Goal: Use online tool/utility: Utilize a website feature to perform a specific function

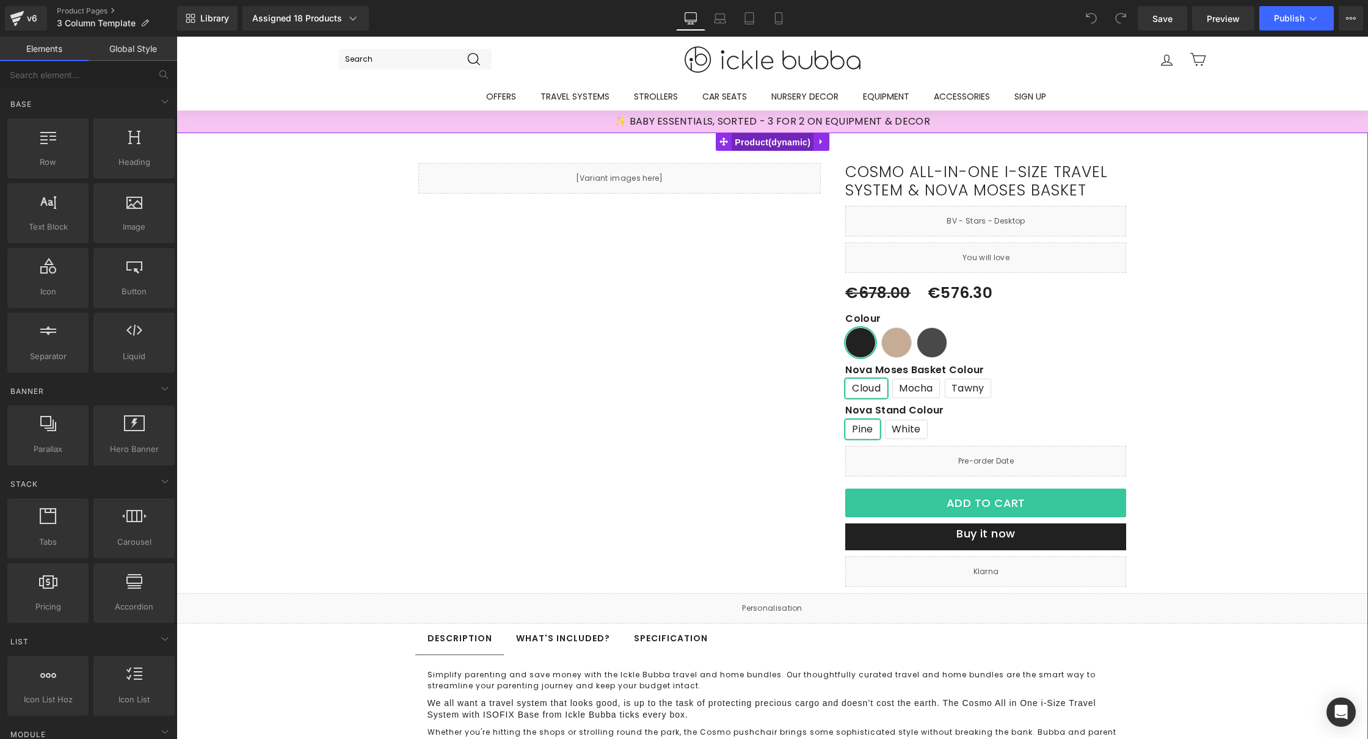
click at [782, 145] on span "Product" at bounding box center [773, 142] width 82 height 18
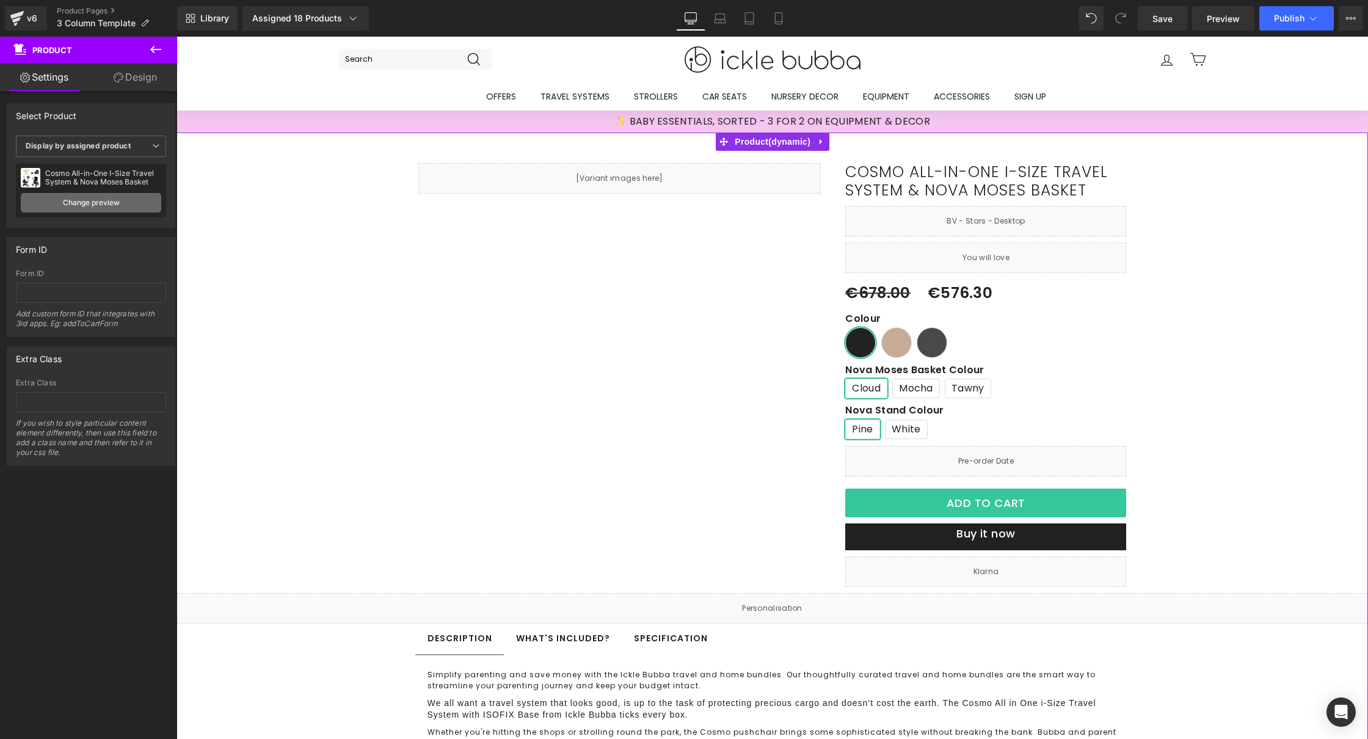
click at [73, 200] on link "Change preview" at bounding box center [91, 203] width 140 height 20
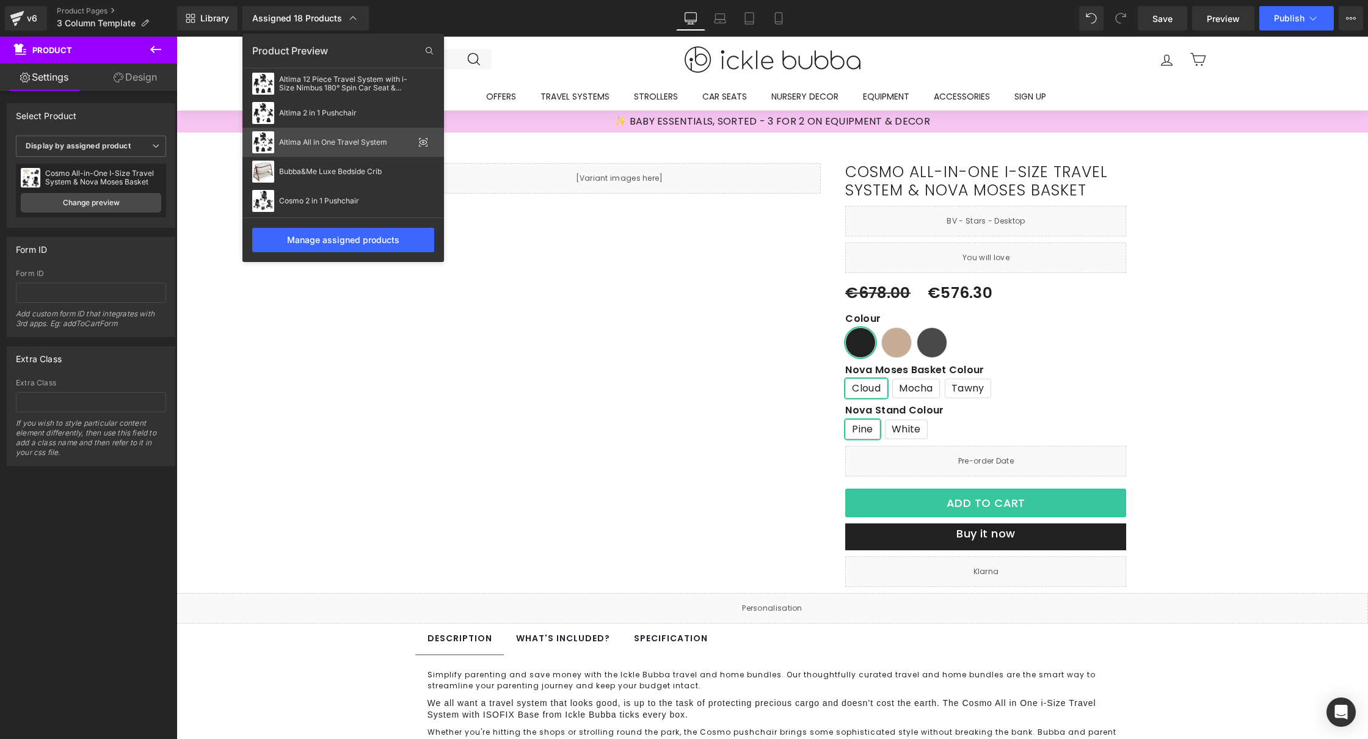
scroll to position [104, 0]
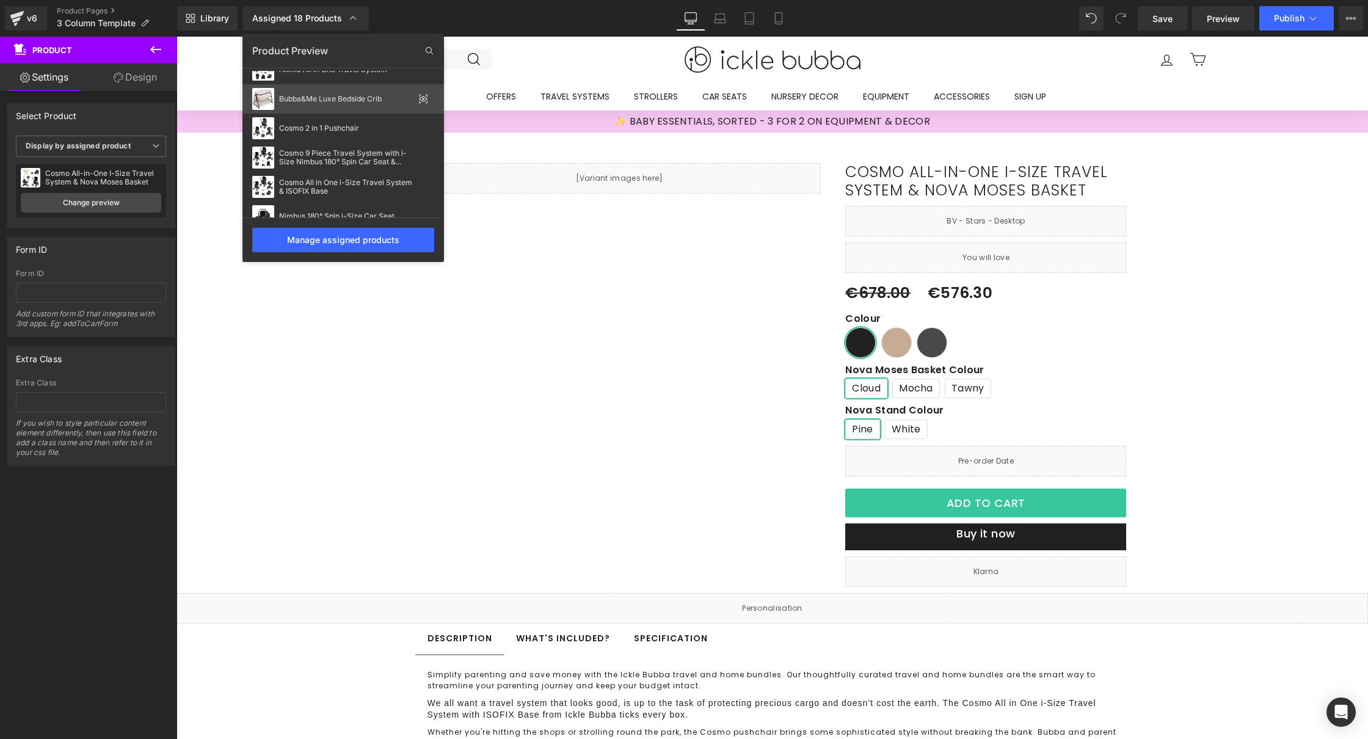
click at [341, 103] on div "Bubba&Me Luxe Bedside Crib" at bounding box center [343, 98] width 202 height 29
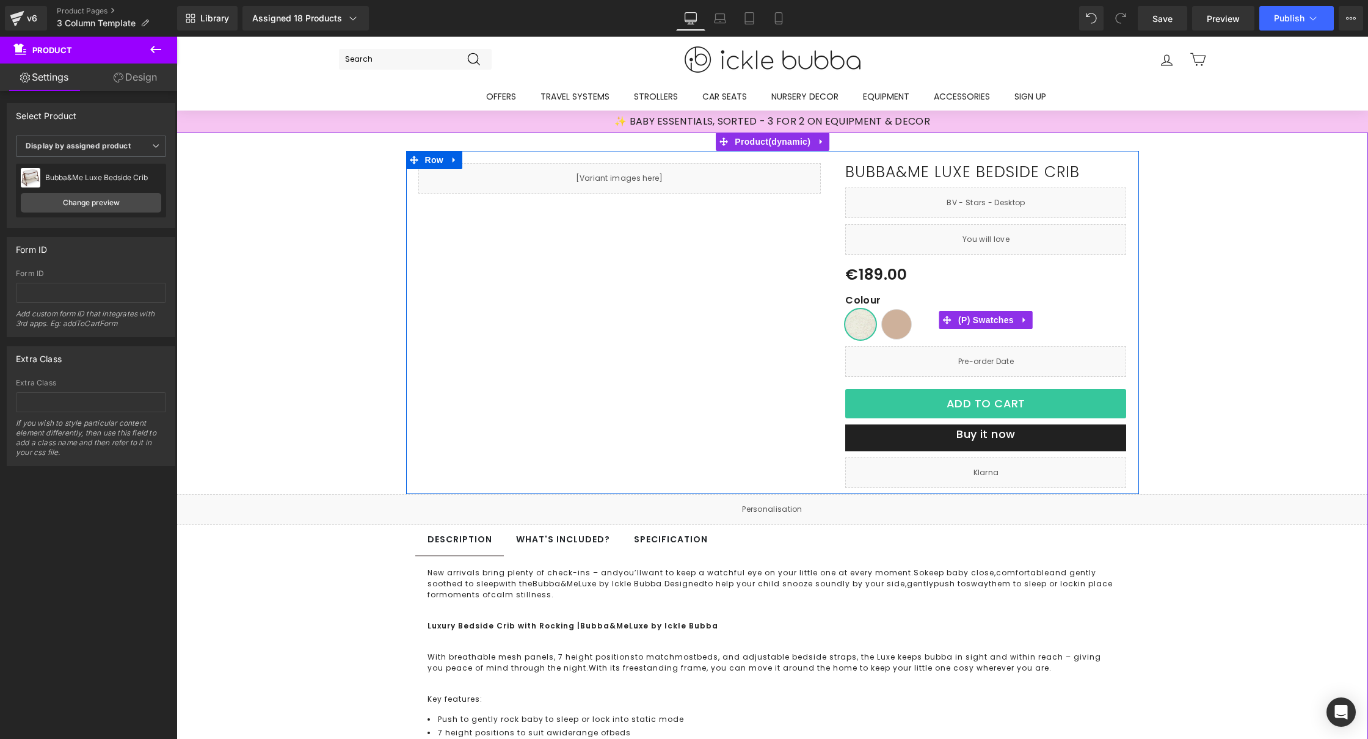
click at [858, 329] on span "Stone" at bounding box center [860, 325] width 5 height 31
click at [980, 322] on span "(P) Swatches" at bounding box center [986, 320] width 62 height 18
